Goal: Information Seeking & Learning: Understand process/instructions

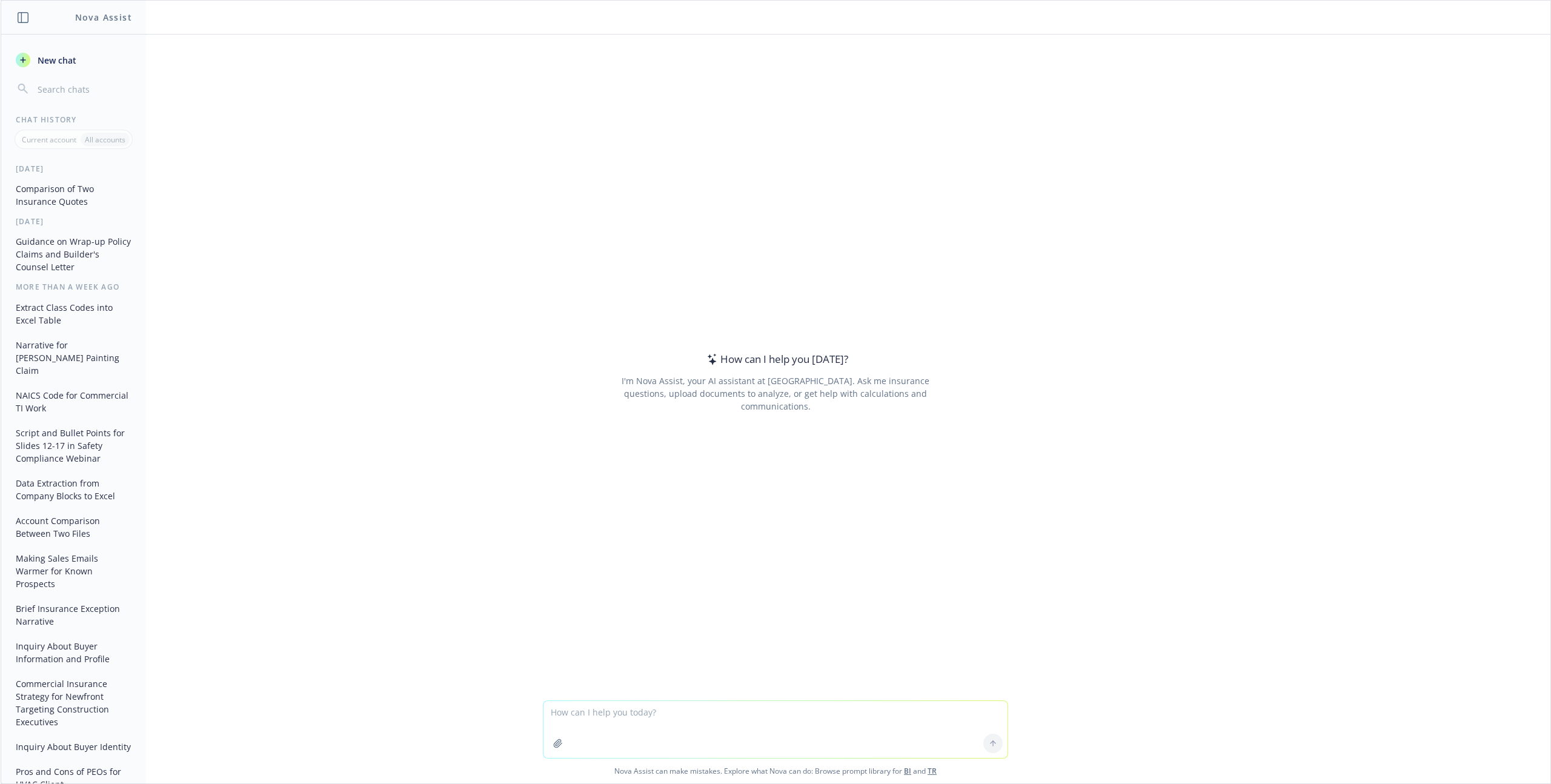
click at [81, 198] on button "Comparison of Two Insurance Quotes" at bounding box center [73, 194] width 126 height 33
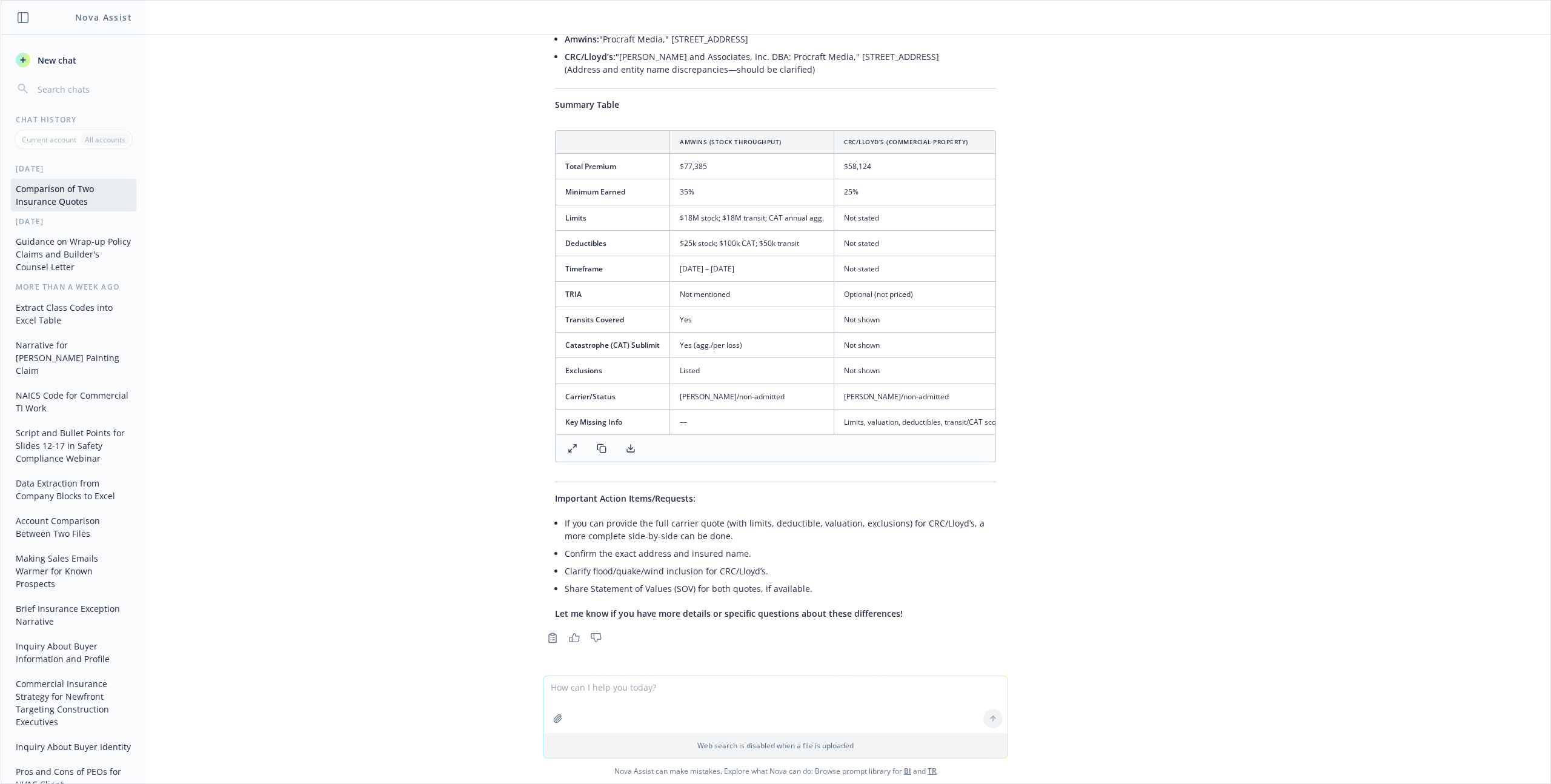
scroll to position [1156, 0]
